Goal: Task Accomplishment & Management: Use online tool/utility

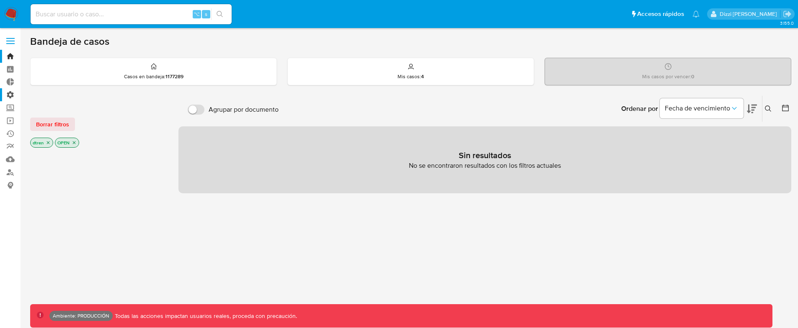
click at [12, 93] on label "Administración" at bounding box center [50, 94] width 100 height 13
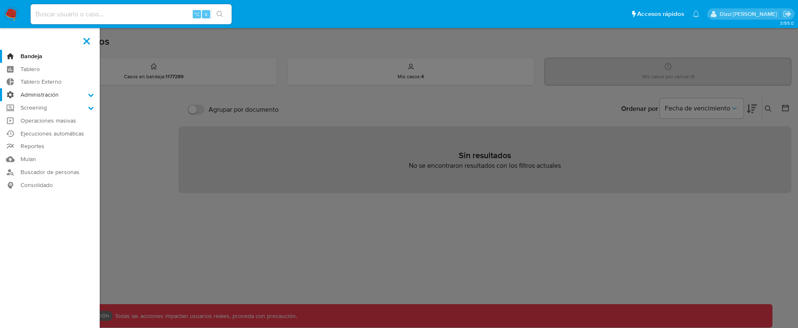
click at [0, 0] on input "Administración" at bounding box center [0, 0] width 0 height 0
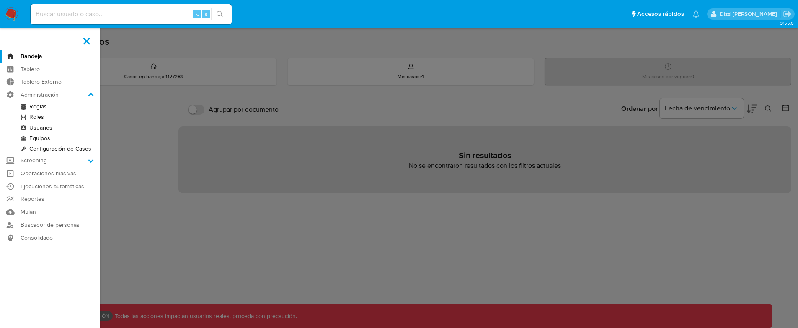
click at [41, 107] on link "Reglas" at bounding box center [50, 106] width 100 height 10
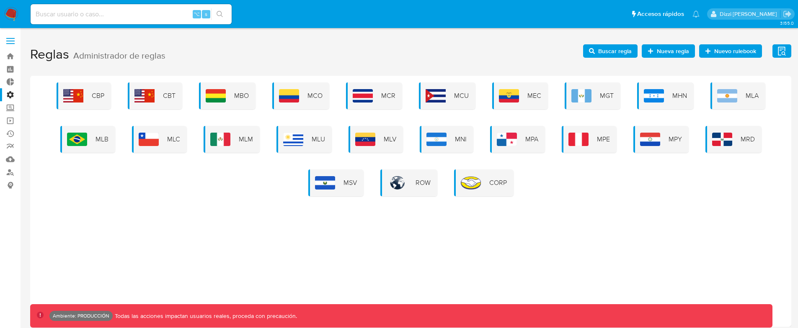
click at [608, 51] on span "Buscar regla" at bounding box center [615, 50] width 34 height 13
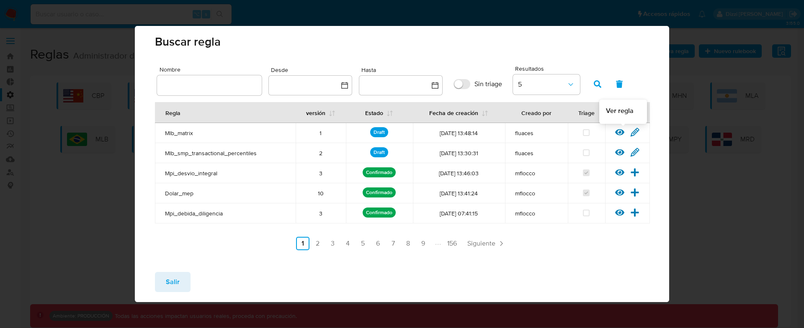
click at [617, 134] on icon at bounding box center [619, 132] width 9 height 6
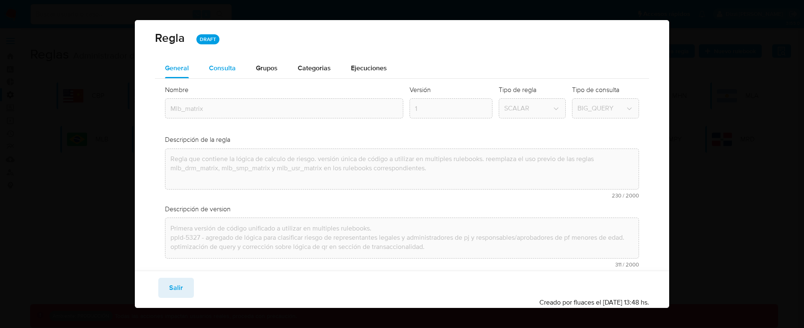
click at [239, 66] on button "Consulta" at bounding box center [222, 68] width 47 height 20
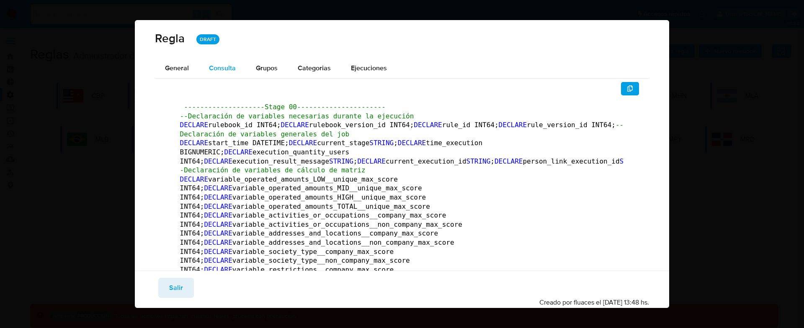
type button "1"
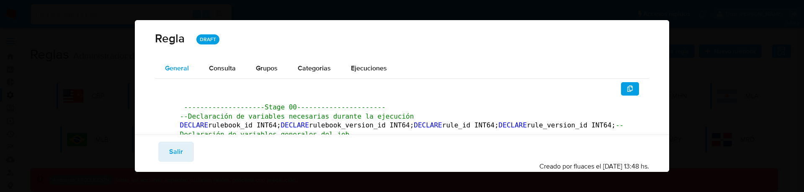
click at [189, 69] on button "General" at bounding box center [177, 68] width 44 height 20
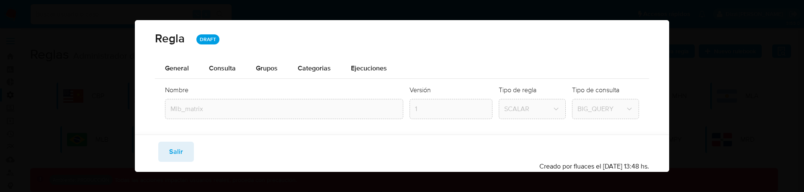
click at [214, 68] on span "Consulta" at bounding box center [222, 68] width 27 height 10
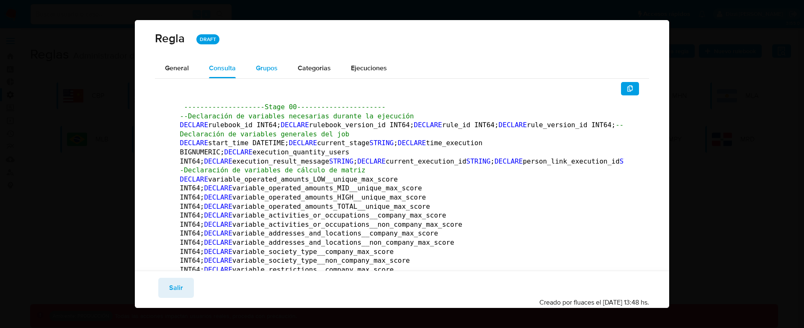
click at [258, 66] on span "Grupos" at bounding box center [267, 68] width 22 height 10
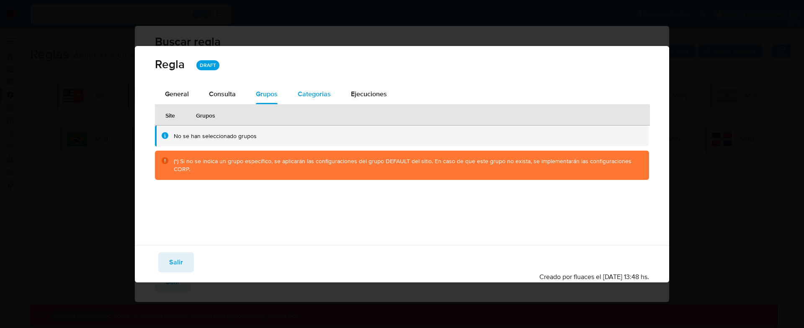
click at [317, 103] on div "Categorias" at bounding box center [314, 94] width 33 height 20
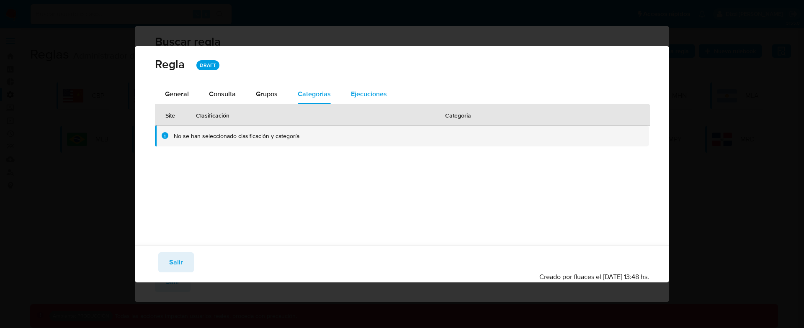
click at [362, 95] on span "Ejecuciones" at bounding box center [369, 94] width 36 height 10
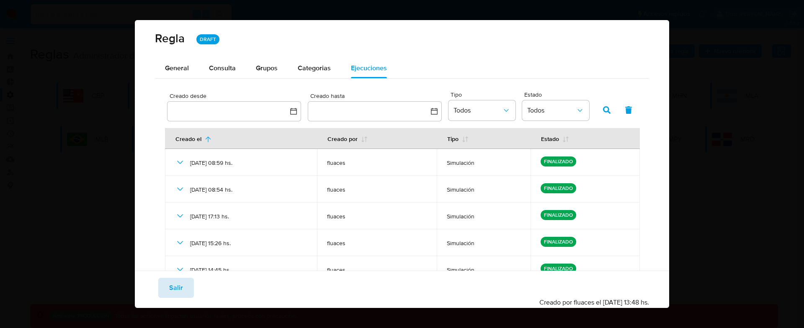
click at [185, 287] on button "Salir" at bounding box center [176, 288] width 36 height 20
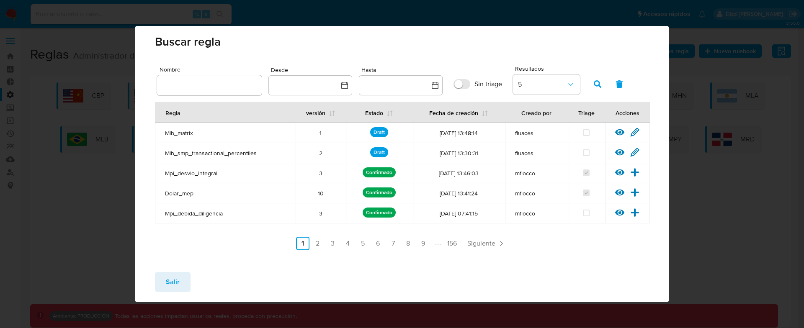
click at [180, 279] on button "Salir" at bounding box center [173, 282] width 36 height 20
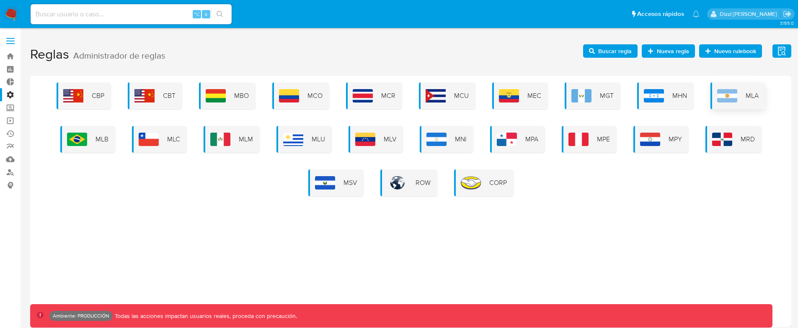
click at [746, 98] on span "MLA" at bounding box center [752, 95] width 13 height 9
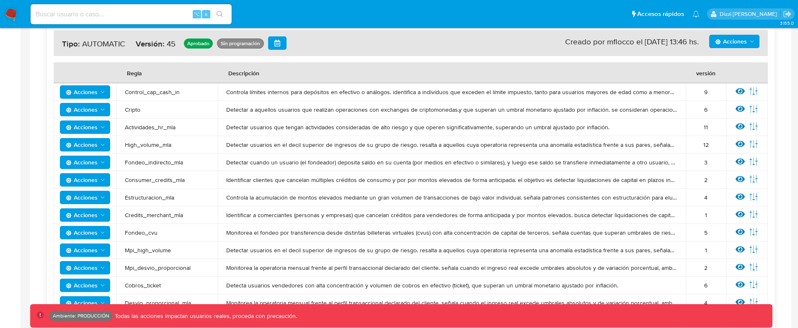
scroll to position [94, 0]
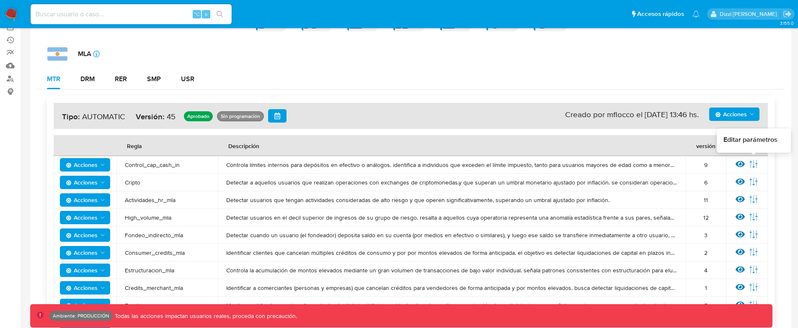
click at [755, 165] on icon at bounding box center [753, 164] width 9 height 9
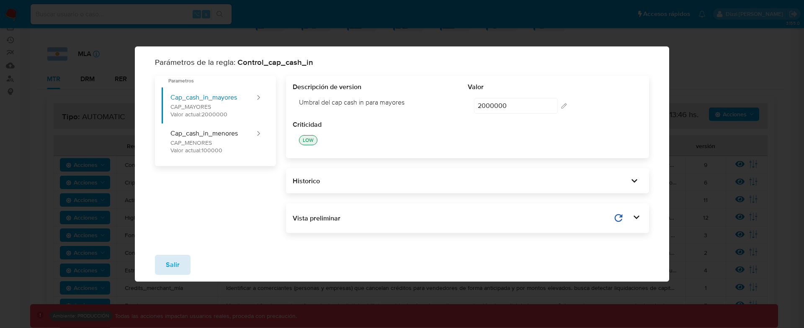
drag, startPoint x: 176, startPoint y: 264, endPoint x: 236, endPoint y: 248, distance: 62.0
click at [176, 264] on span "Salir" at bounding box center [173, 265] width 14 height 18
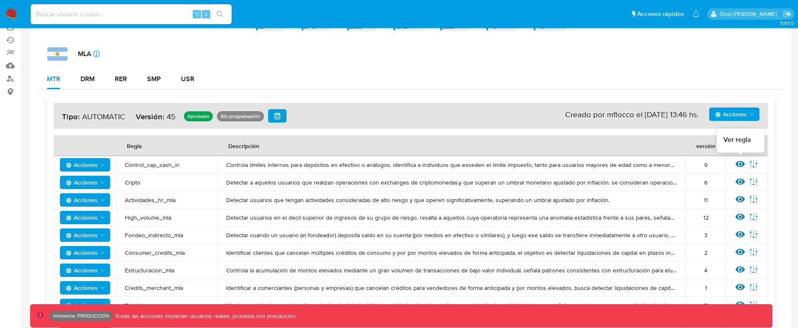
click at [742, 165] on icon at bounding box center [740, 164] width 9 height 9
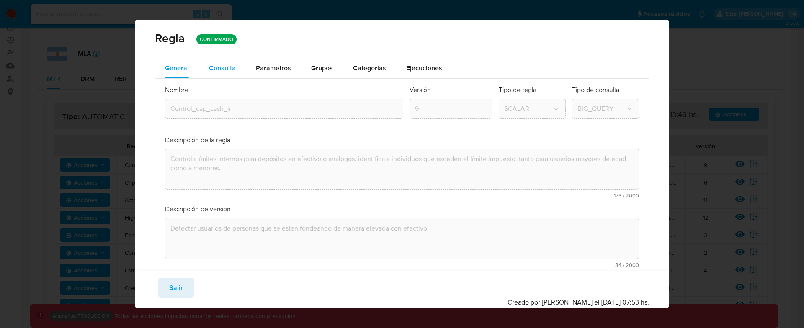
click at [223, 73] on div "Consulta" at bounding box center [222, 68] width 27 height 20
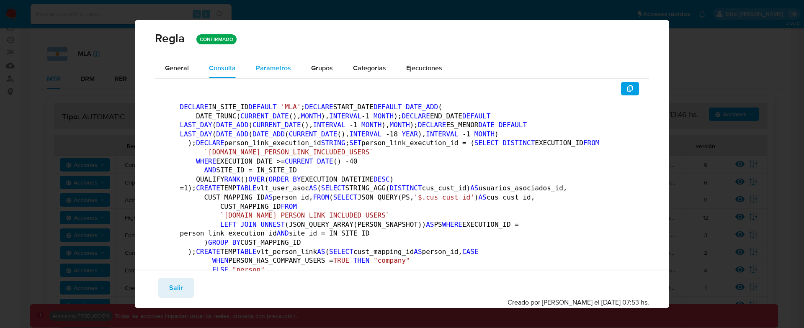
click at [280, 70] on span "Parametros" at bounding box center [273, 68] width 35 height 10
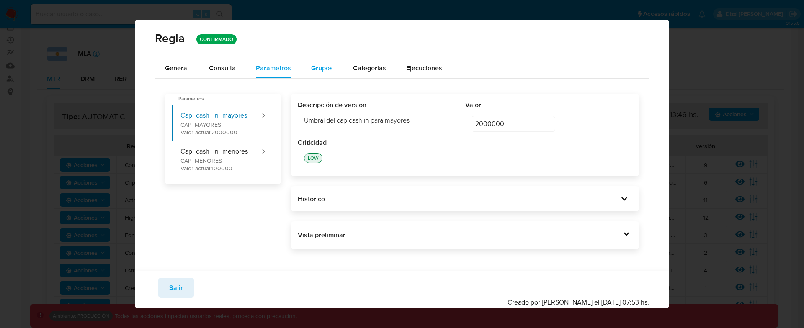
click at [334, 75] on button "Grupos" at bounding box center [322, 68] width 42 height 20
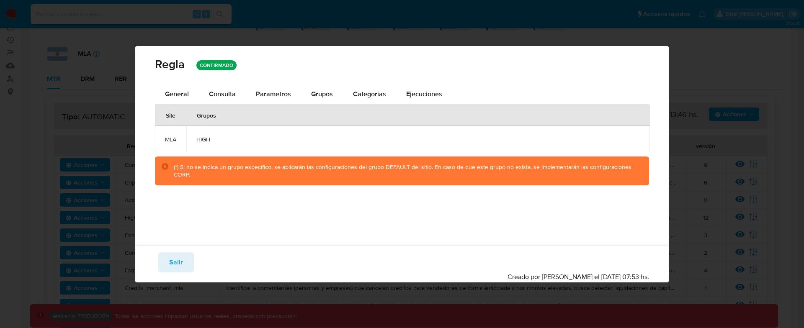
click at [379, 70] on div "Regla CONFIRMADO" at bounding box center [402, 64] width 495 height 16
click at [379, 87] on div "Categorias" at bounding box center [369, 94] width 33 height 20
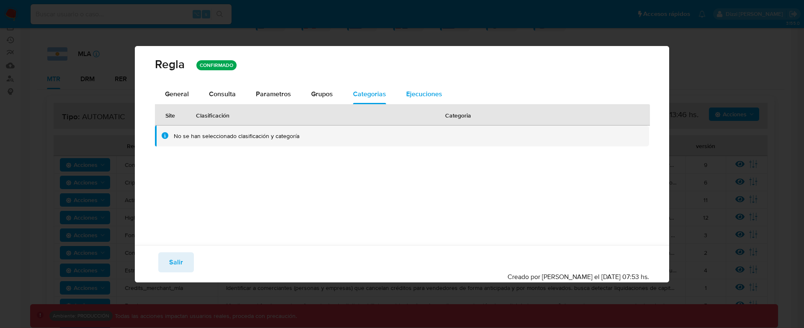
click at [435, 94] on span "Ejecuciones" at bounding box center [424, 94] width 36 height 10
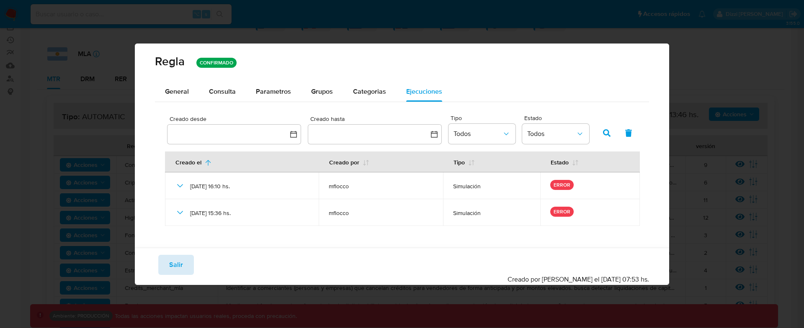
click at [174, 264] on span "Salir" at bounding box center [176, 265] width 14 height 18
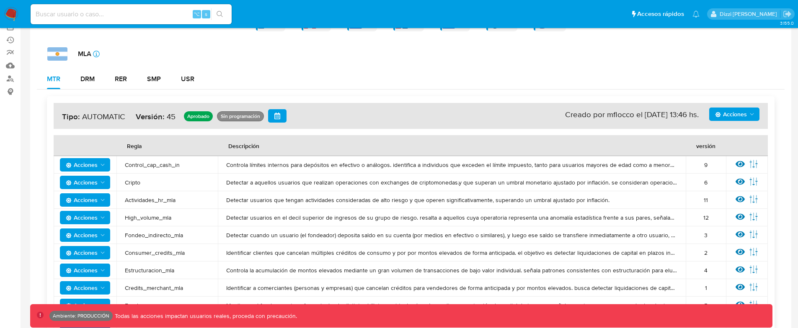
click at [411, 176] on td "Detectar a aquellos usuarios que realizan operaciones con exchanges de criptomo…" at bounding box center [452, 183] width 468 height 18
